Goal: Task Accomplishment & Management: Complete application form

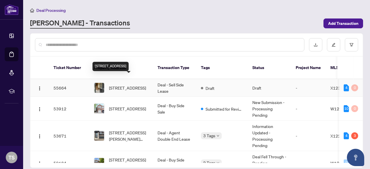
click at [141, 85] on span "[STREET_ADDRESS]" at bounding box center [127, 88] width 37 height 6
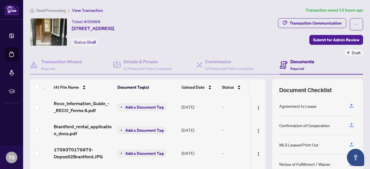
scroll to position [68, 0]
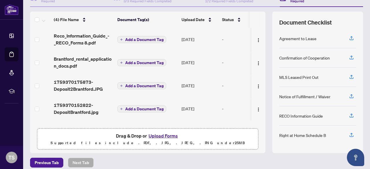
click at [162, 133] on button "Upload Forms" at bounding box center [163, 136] width 33 height 8
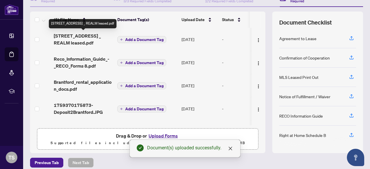
click at [76, 37] on span "[STREET_ADDRESS] _ REALM leased.pdf" at bounding box center [83, 39] width 59 height 14
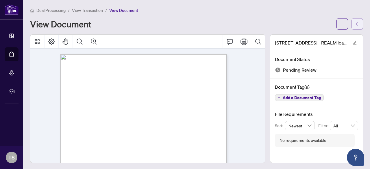
click at [356, 22] on icon "arrow-left" at bounding box center [357, 23] width 3 height 3
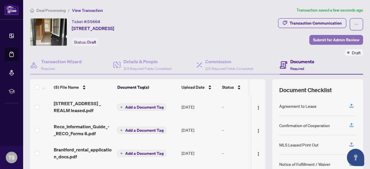
click at [320, 42] on span "Submit for Admin Review" at bounding box center [336, 39] width 46 height 9
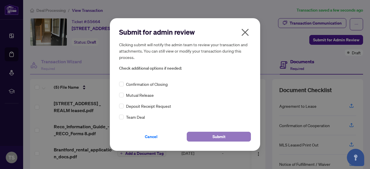
click at [218, 133] on span "Submit" at bounding box center [219, 136] width 13 height 9
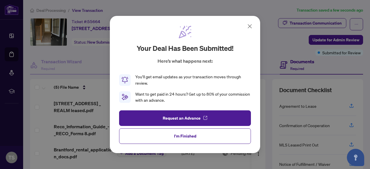
drag, startPoint x: 204, startPoint y: 138, endPoint x: 216, endPoint y: 126, distance: 17.4
click at [204, 138] on button "I'm Finished" at bounding box center [185, 136] width 132 height 16
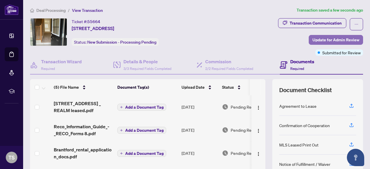
click at [338, 35] on span "Update for Admin Review" at bounding box center [336, 39] width 47 height 9
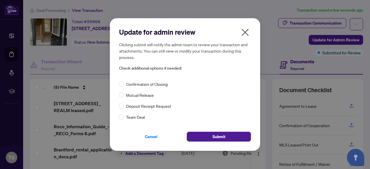
click at [137, 107] on span "Deposit Receipt Request" at bounding box center [148, 106] width 45 height 6
click at [214, 139] on span "Submit" at bounding box center [219, 136] width 13 height 9
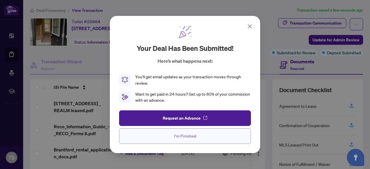
click at [185, 137] on span "I'm Finished" at bounding box center [185, 136] width 22 height 9
